Goal: Complete application form

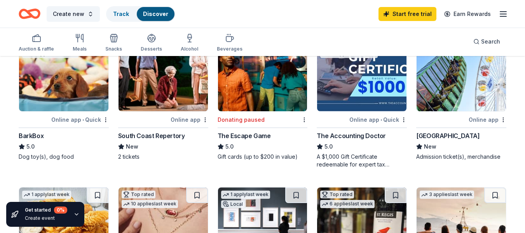
scroll to position [233, 0]
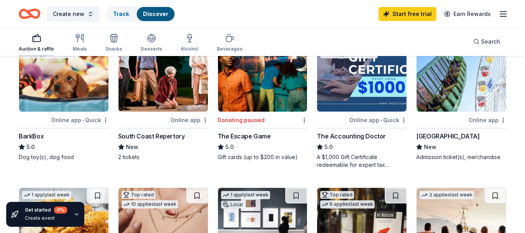
click at [42, 43] on div "Auction & raffle" at bounding box center [36, 42] width 35 height 19
click at [42, 43] on div "button" at bounding box center [36, 37] width 35 height 9
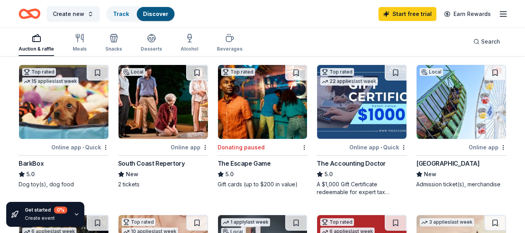
scroll to position [233, 0]
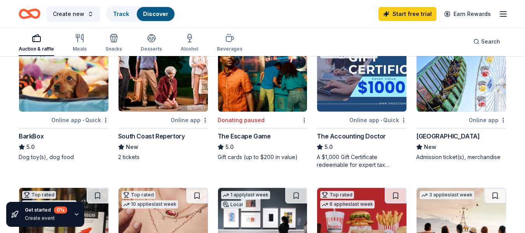
click at [431, 125] on div "Local Online app [GEOGRAPHIC_DATA] New Admission ticket(s), merchandise" at bounding box center [461, 99] width 90 height 124
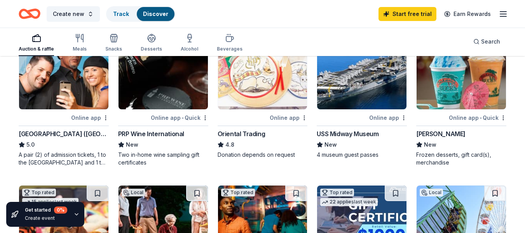
scroll to position [117, 0]
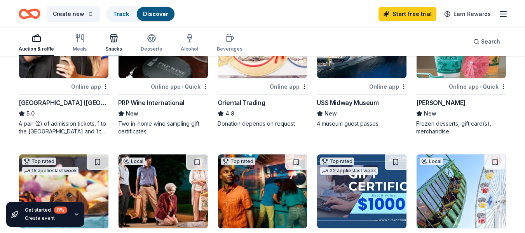
click at [113, 43] on div "Snacks" at bounding box center [113, 42] width 17 height 19
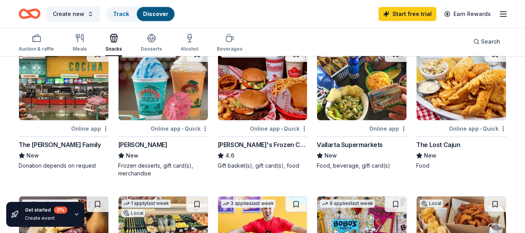
scroll to position [78, 0]
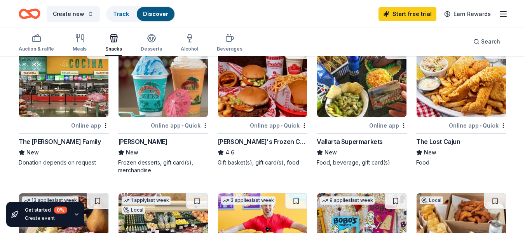
click at [268, 148] on div "4.6" at bounding box center [263, 152] width 90 height 9
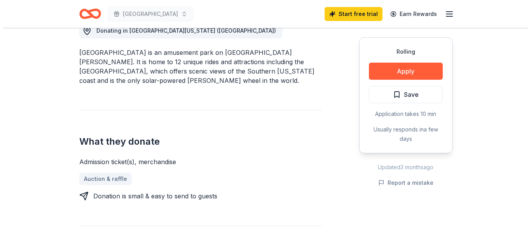
scroll to position [233, 0]
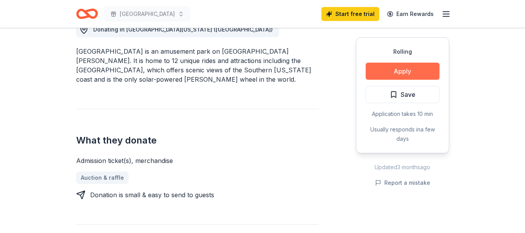
click at [413, 70] on button "Apply" at bounding box center [403, 71] width 74 height 17
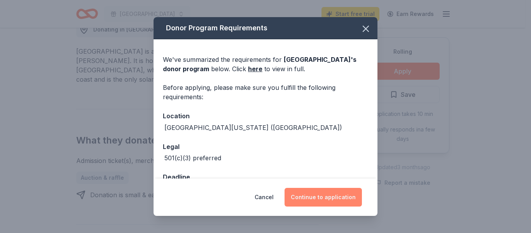
click at [319, 201] on button "Continue to application" at bounding box center [323, 197] width 77 height 19
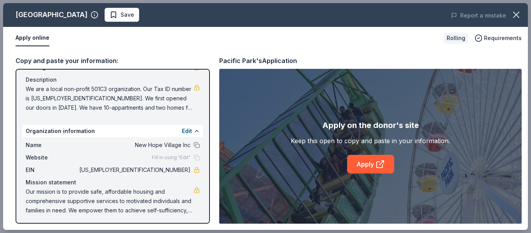
scroll to position [68, 0]
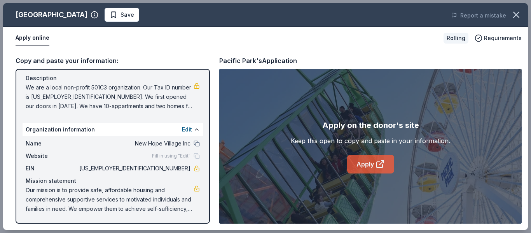
click at [354, 164] on link "Apply" at bounding box center [370, 164] width 47 height 19
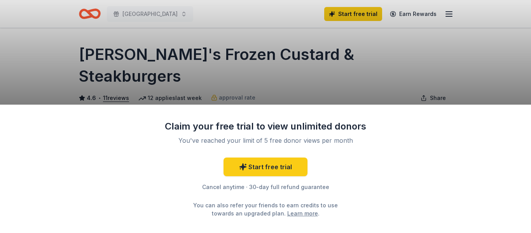
click at [474, 79] on div "Claim your free trial to view unlimited donors You've reached your limit of 5 f…" at bounding box center [265, 116] width 531 height 233
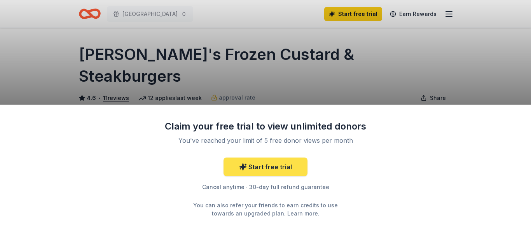
click at [284, 164] on link "Start free trial" at bounding box center [266, 166] width 84 height 19
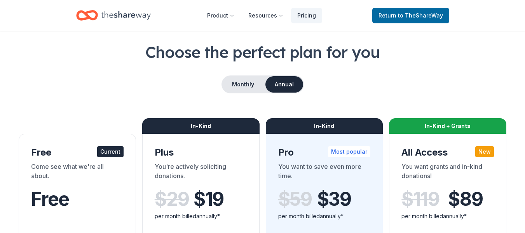
scroll to position [78, 0]
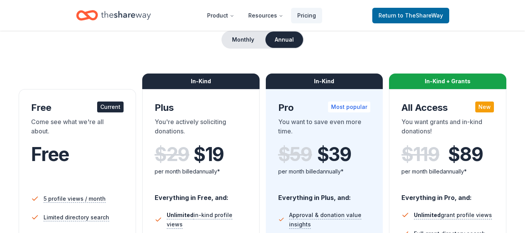
click at [120, 150] on div "Free" at bounding box center [77, 154] width 93 height 22
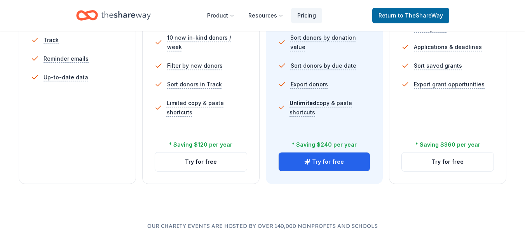
scroll to position [311, 0]
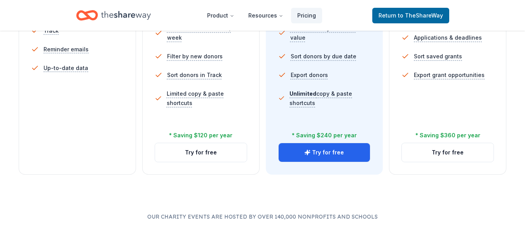
click at [80, 159] on div "Free Current Come see what we're all about. Free 5 profile views / month Limite…" at bounding box center [77, 15] width 117 height 319
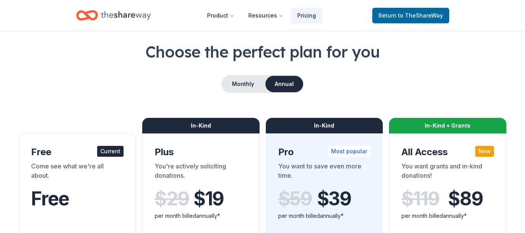
scroll to position [39, 0]
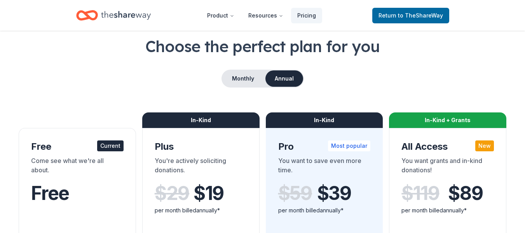
click at [68, 188] on span "Free" at bounding box center [50, 193] width 38 height 23
